Goal: Information Seeking & Learning: Learn about a topic

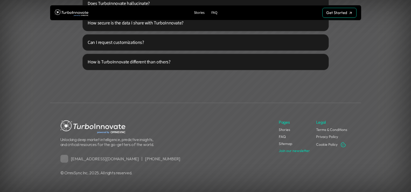
click at [76, 174] on p "© OmniSync Inc. 2025. All rights reserved." at bounding box center [168, 172] width 216 height 5
copy p "OmniSync"
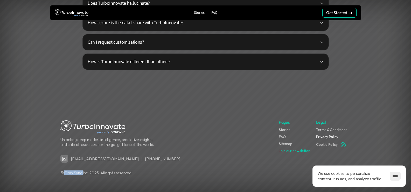
click at [324, 136] on link "Privacy Policy" at bounding box center [327, 136] width 22 height 5
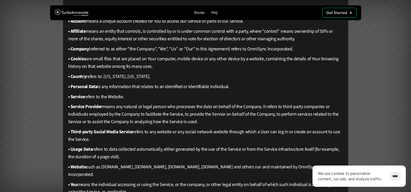
scroll to position [182, 0]
click at [254, 48] on p "• Company (referred to as either "the Company", "We", "Us" or "Our" in this Agr…" at bounding box center [205, 50] width 275 height 8
click at [255, 48] on p "• Company (referred to as either "the Company", "We", "Us" or "Our" in this Agr…" at bounding box center [205, 50] width 275 height 8
